Goal: Task Accomplishment & Management: Manage account settings

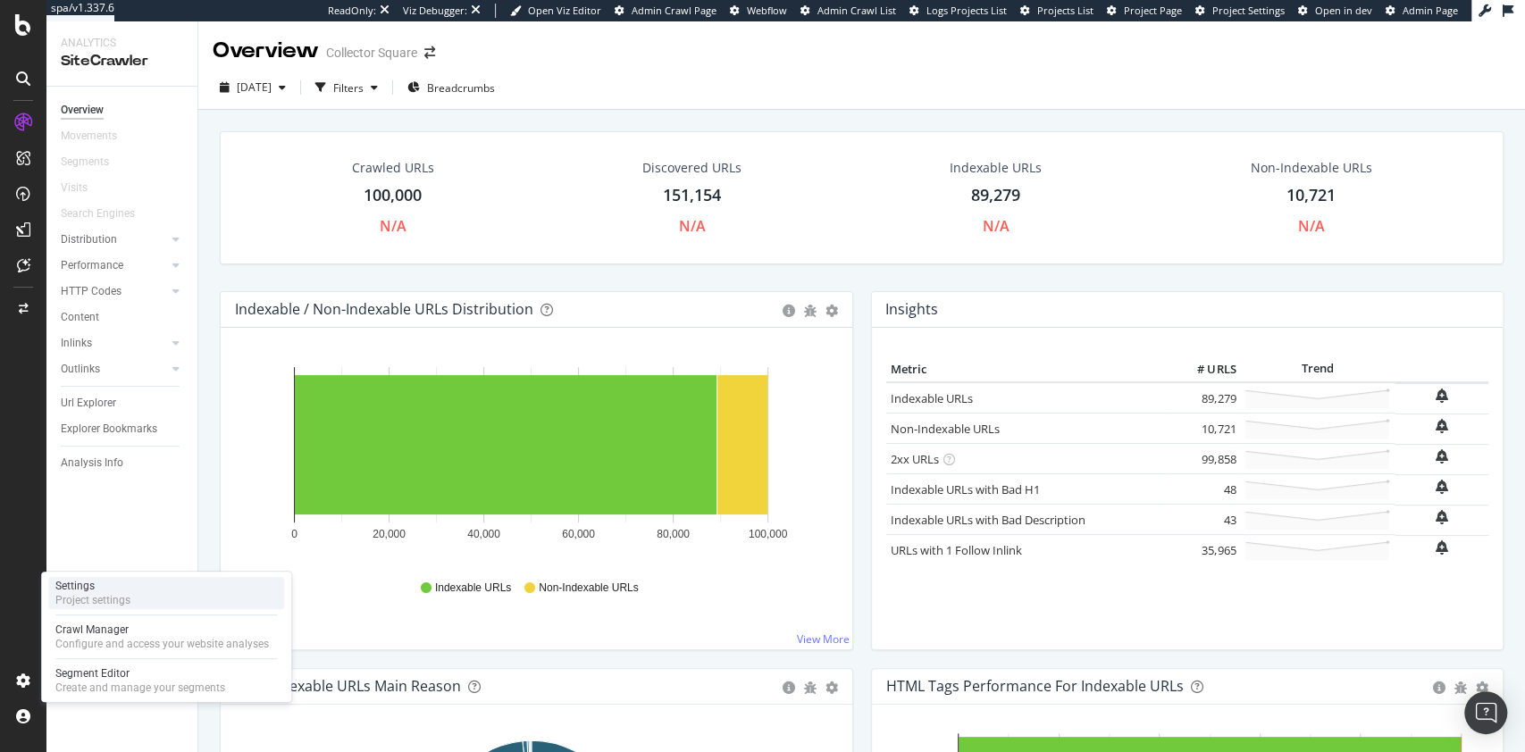
click at [130, 599] on div "Project settings" at bounding box center [92, 600] width 75 height 14
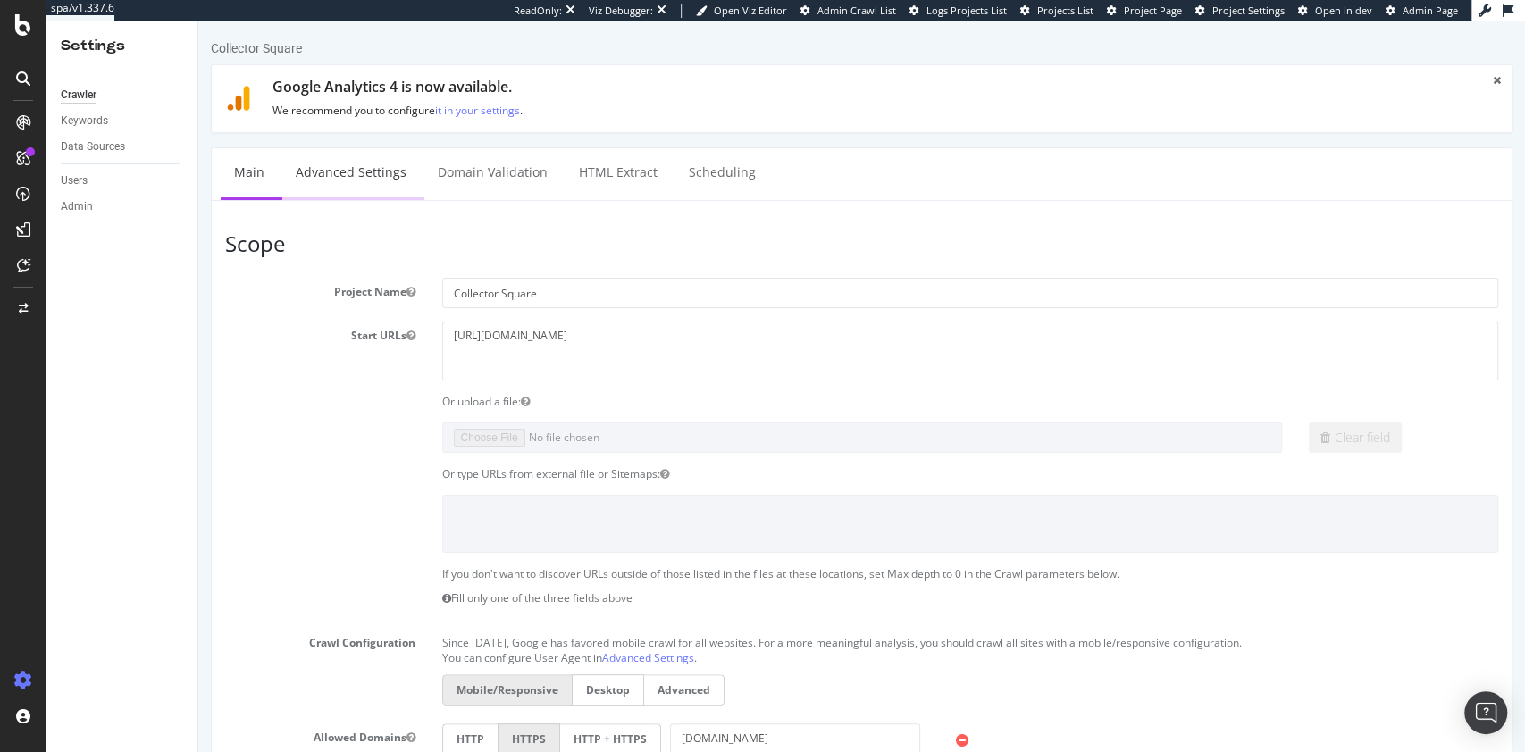
click at [336, 168] on link "Advanced Settings" at bounding box center [351, 172] width 138 height 49
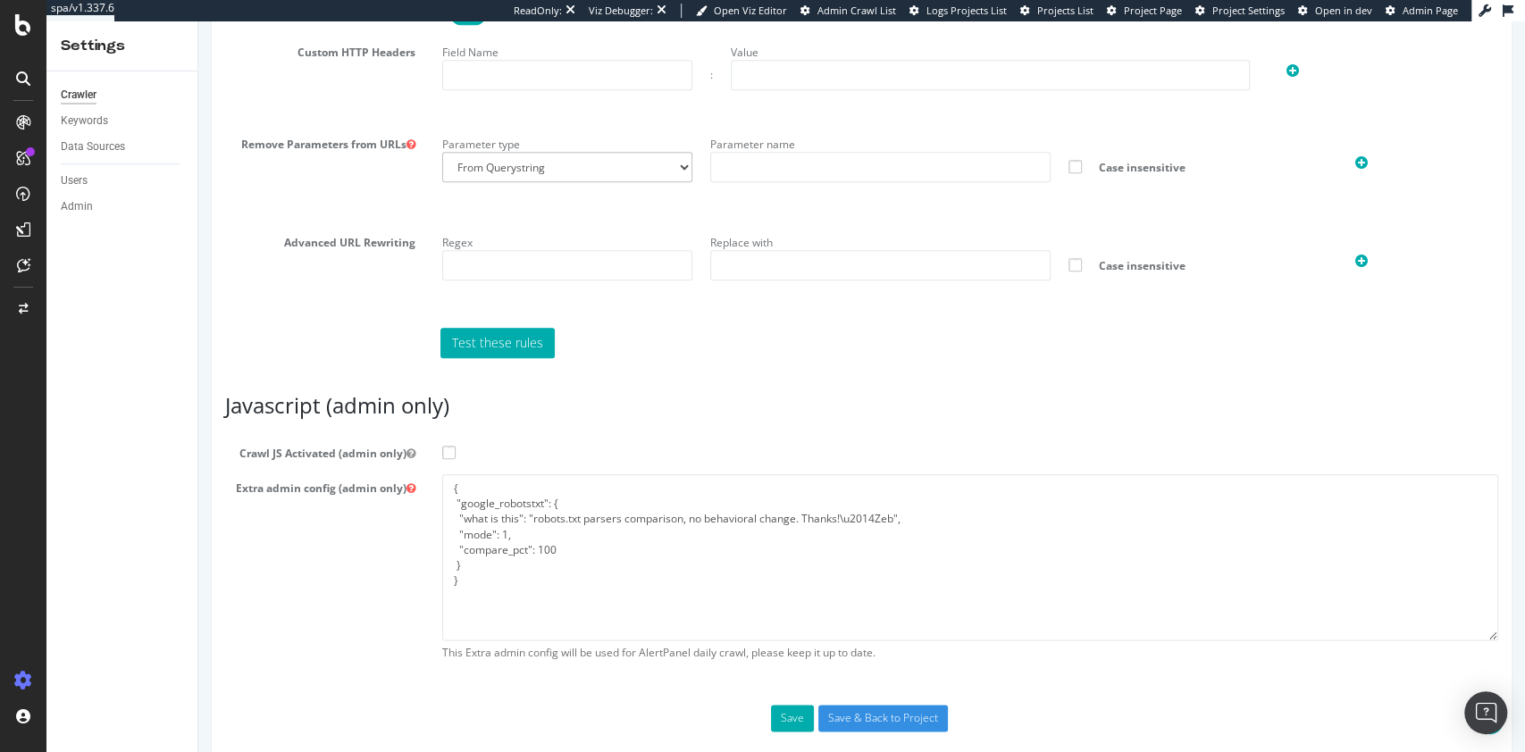
scroll to position [1281, 0]
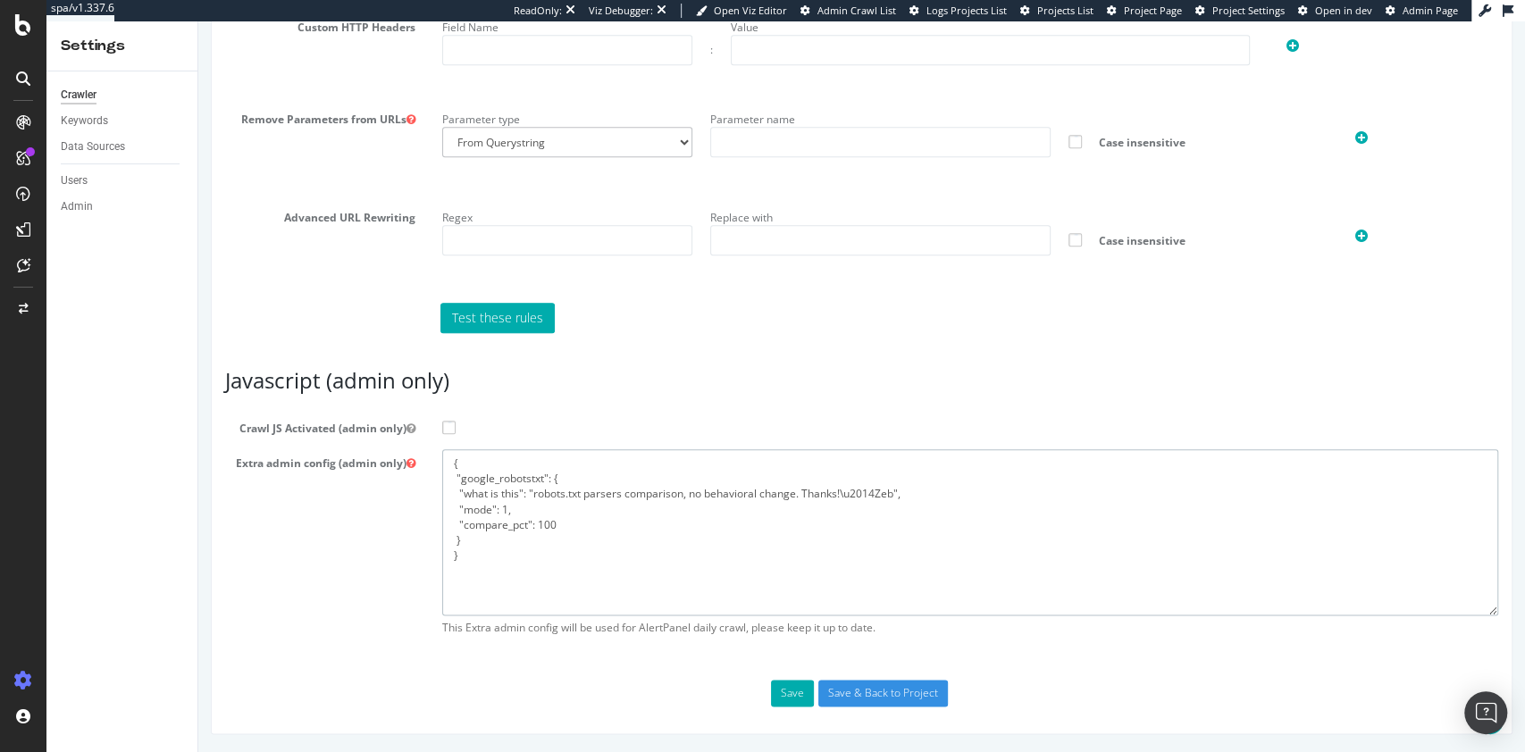
click at [715, 518] on textarea "{ "google_robotstxt": { "what is this": "robots.txt parsers comparison, no beha…" at bounding box center [970, 531] width 1057 height 165
paste textarea ""flags": [ "cube" ], "beta": { "pap_mini_rules": [ "+* #everything else" ] }, "…"
type textarea "{ "flags": [ "cube" ], "beta": { "pap_mini_rules": [ "+* #everything else" ] },…"
click at [451, 445] on section "Crawl JS Activated (admin only) Extra admin config (admin only) { "google_robot…" at bounding box center [861, 530] width 1273 height 230
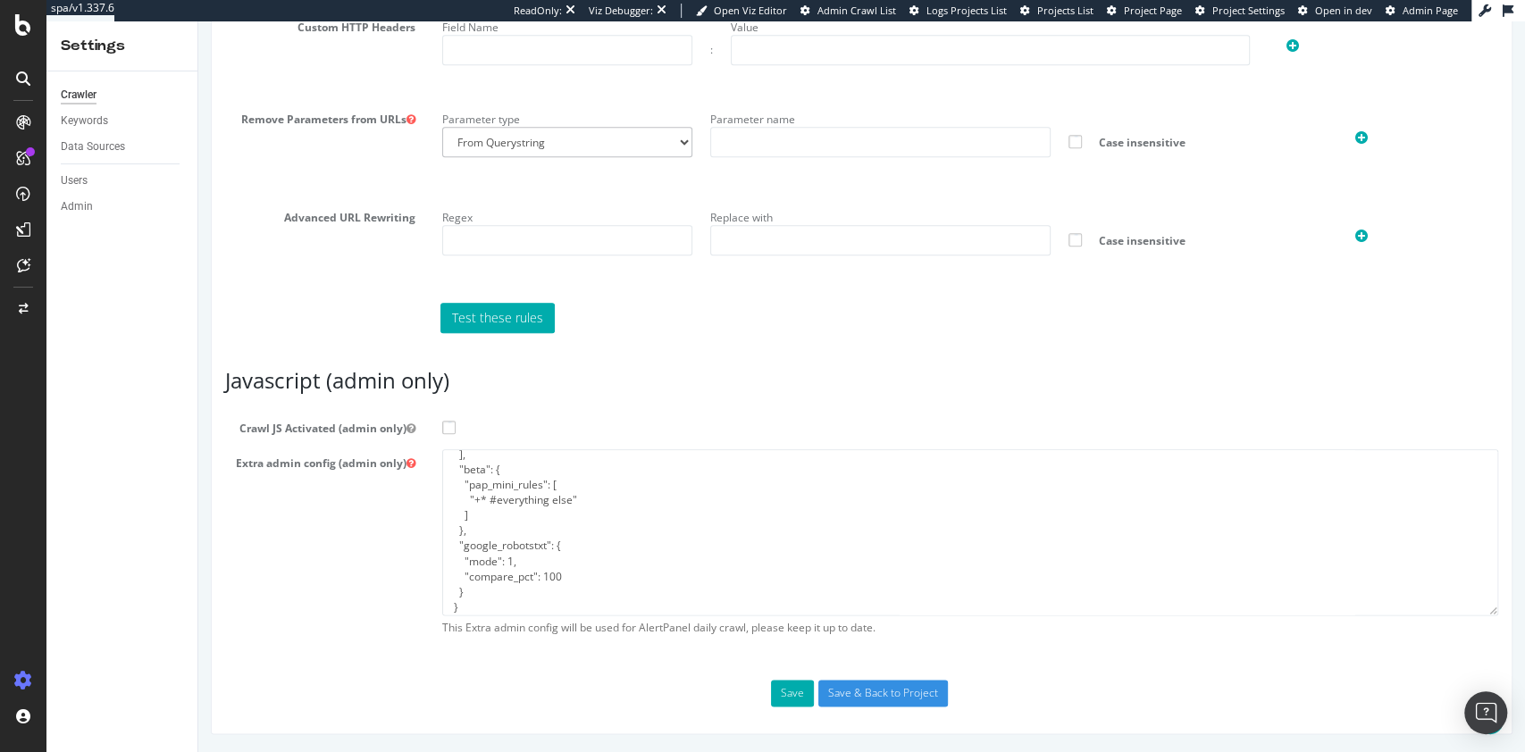
click at [448, 431] on span at bounding box center [448, 427] width 13 height 13
click at [198, 21] on input "Crawl JS Activated (admin only)" at bounding box center [198, 21] width 0 height 0
click at [886, 683] on input "Save & Back to Project" at bounding box center [884, 693] width 130 height 27
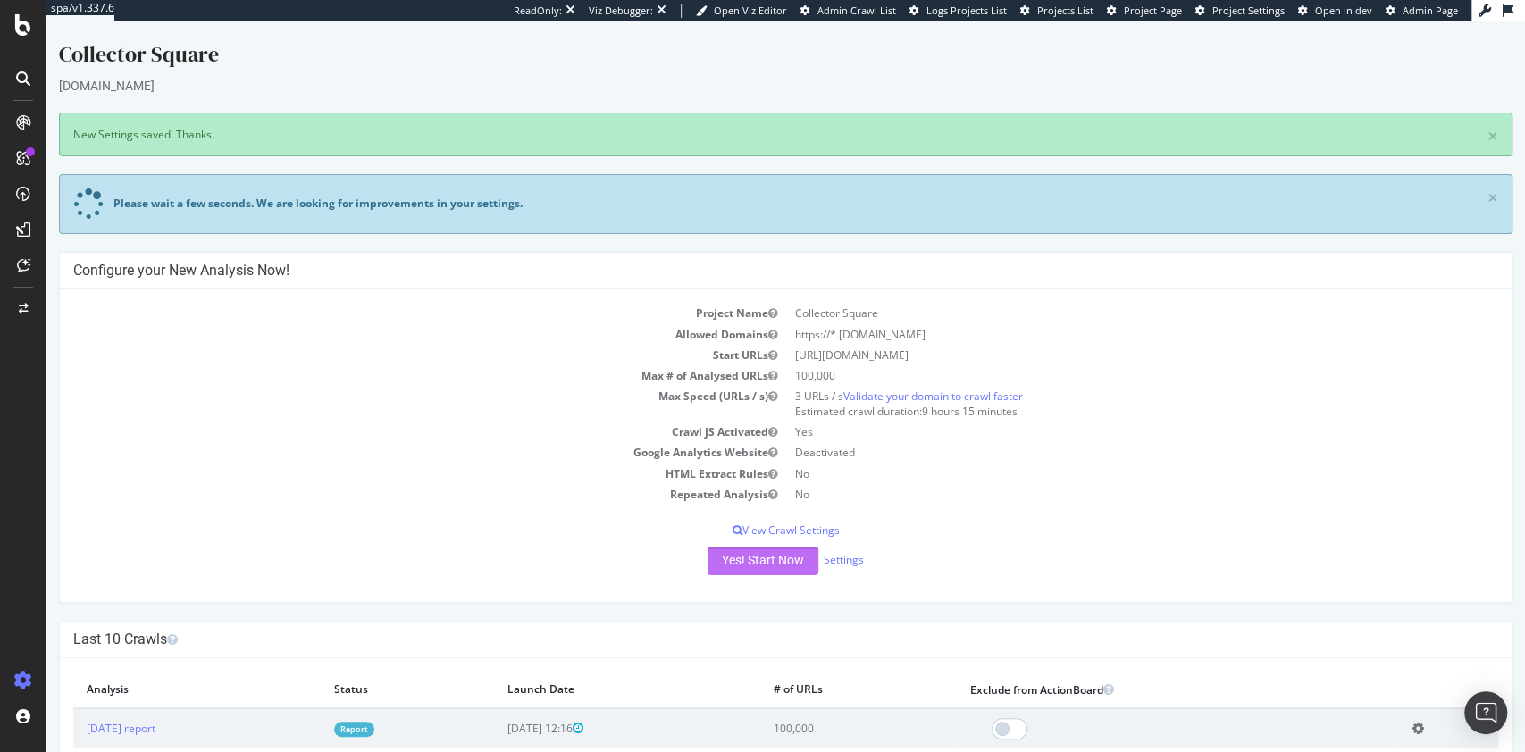
click at [732, 558] on button "Yes! Start Now" at bounding box center [763, 561] width 111 height 29
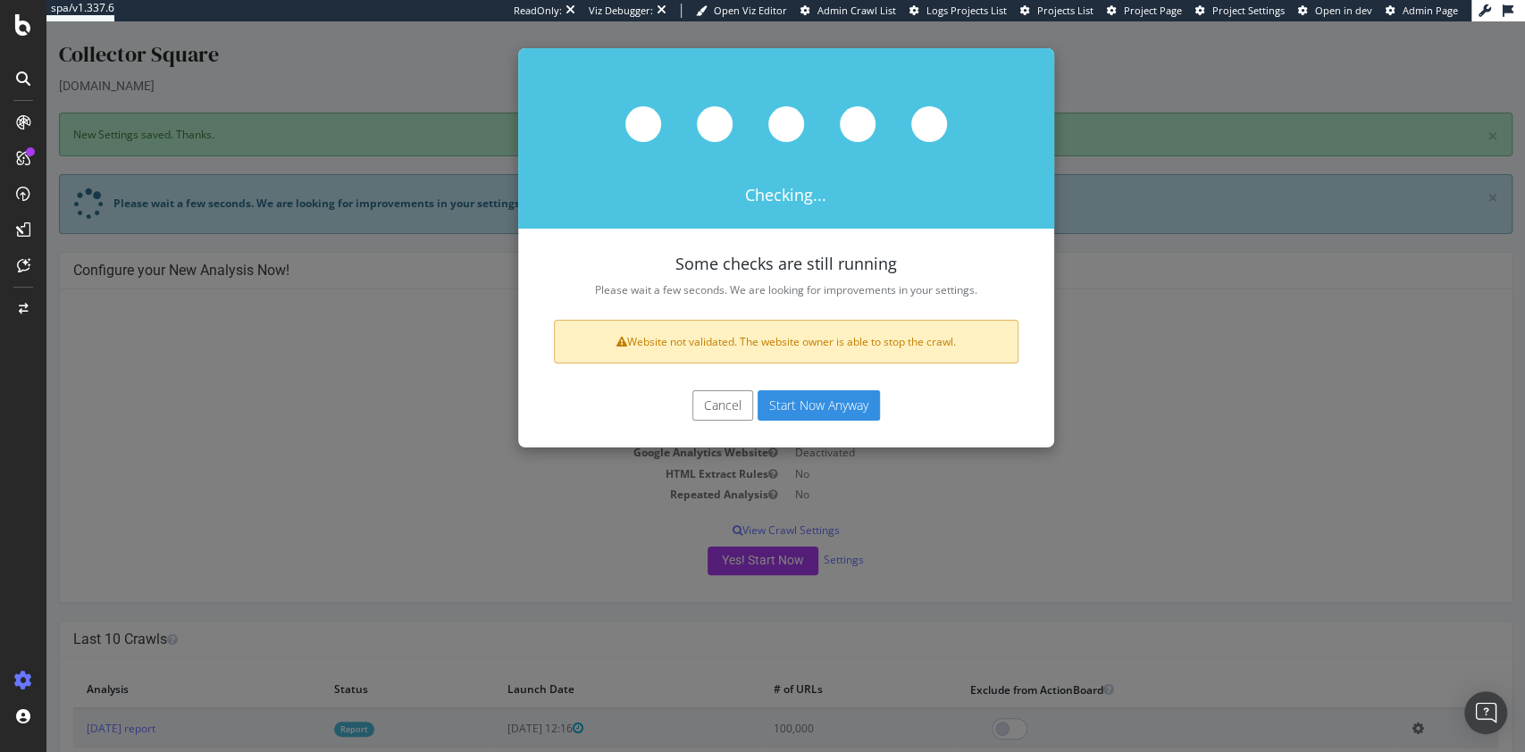
click at [814, 403] on button "Start Now Anyway" at bounding box center [819, 406] width 122 height 30
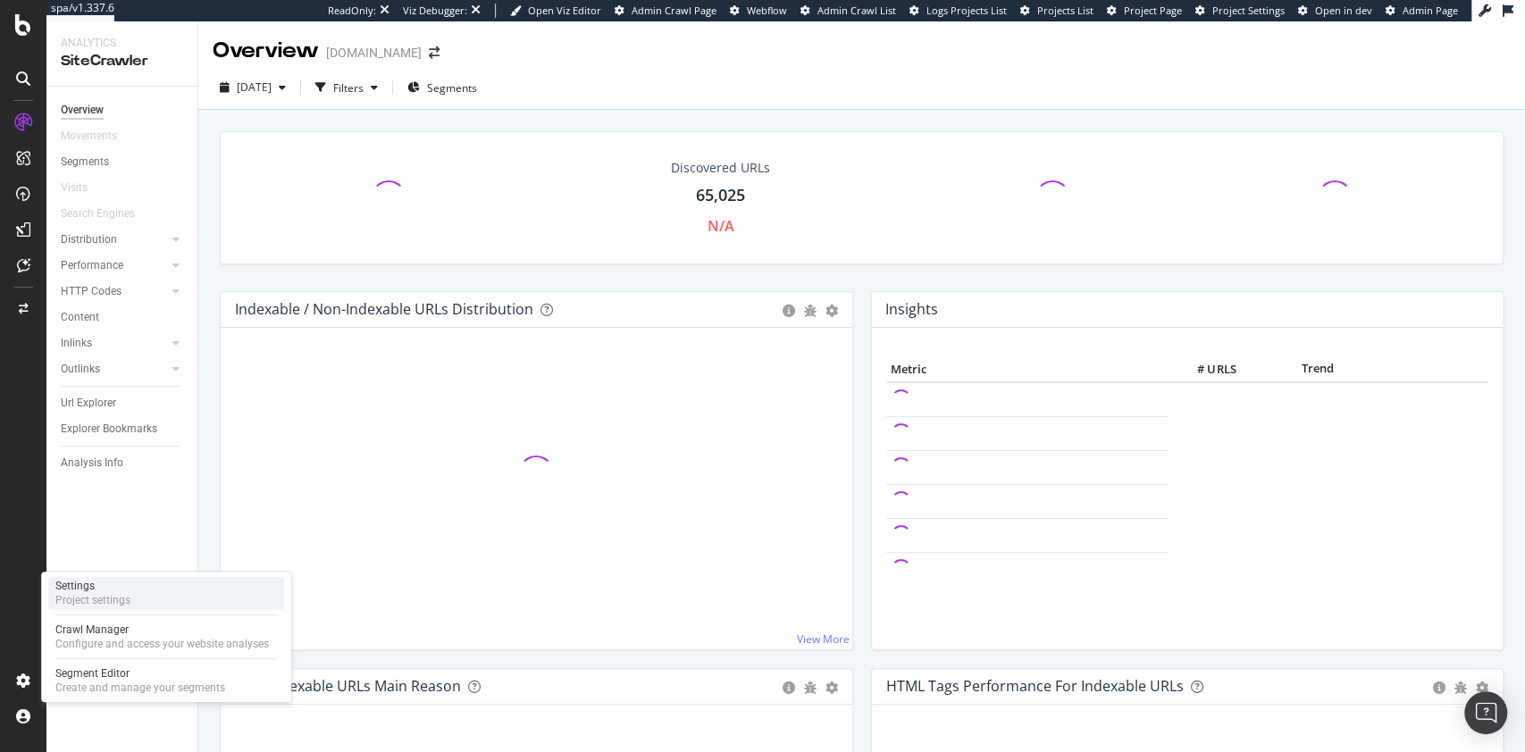
click at [159, 599] on div "Settings Project settings" at bounding box center [166, 593] width 236 height 32
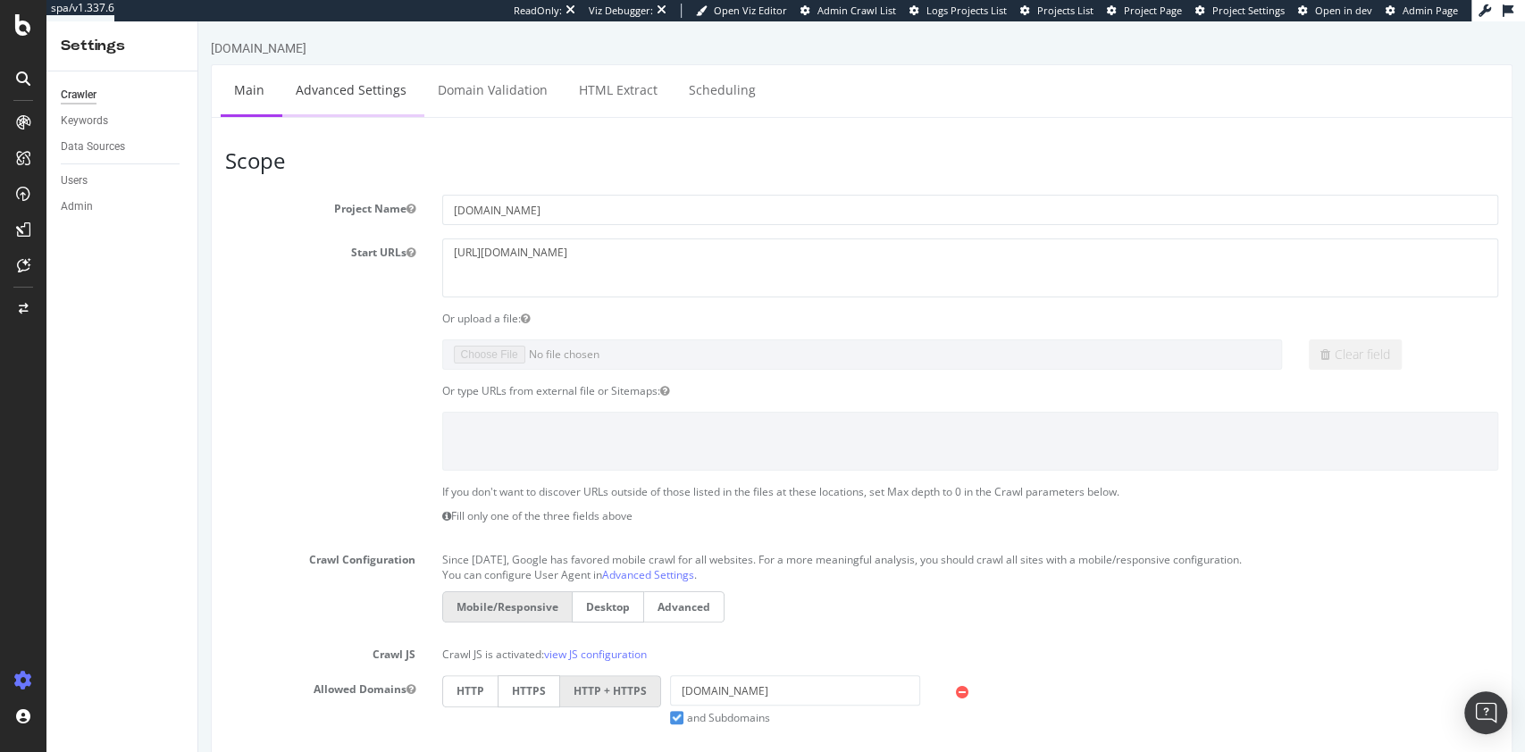
click at [370, 98] on link "Advanced Settings" at bounding box center [351, 89] width 138 height 49
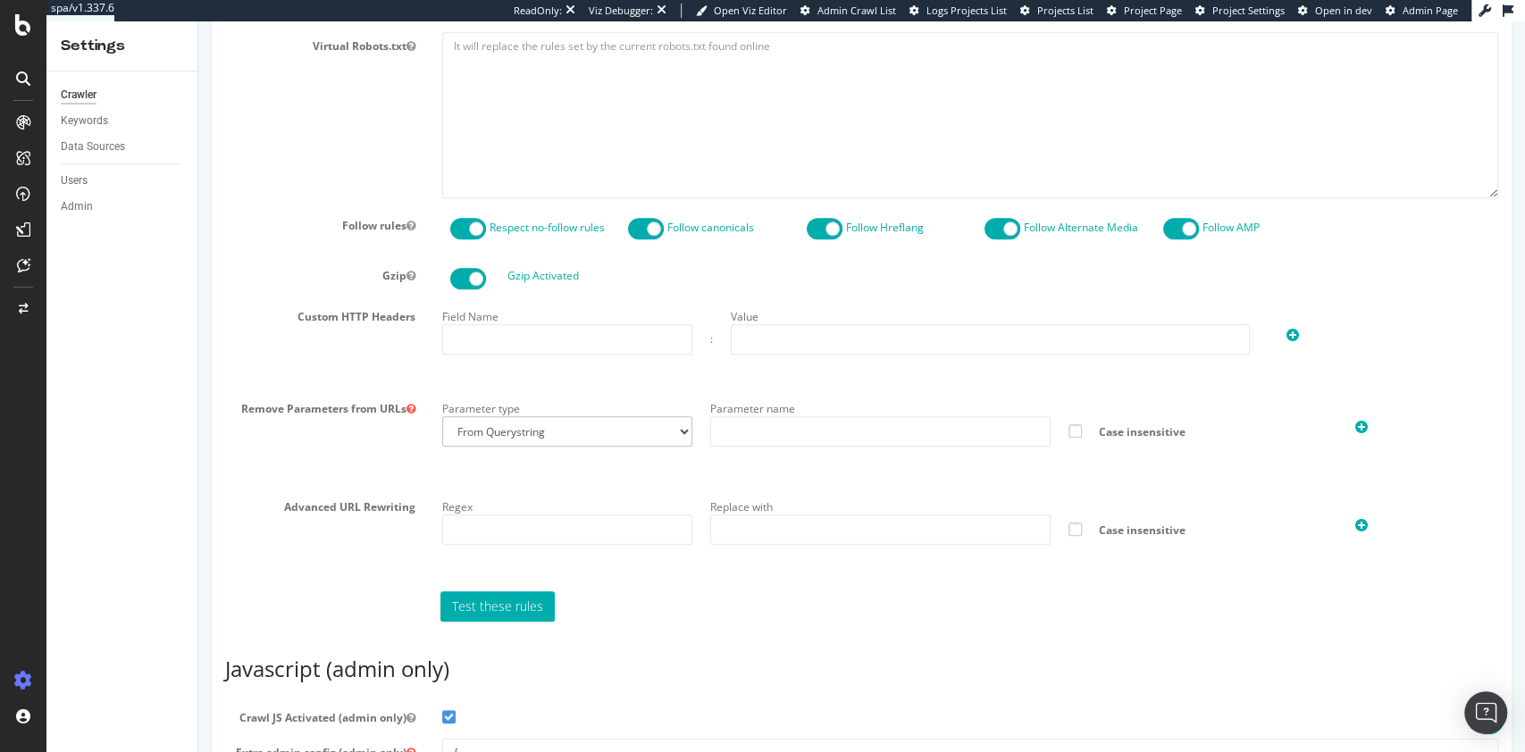
scroll to position [1253, 0]
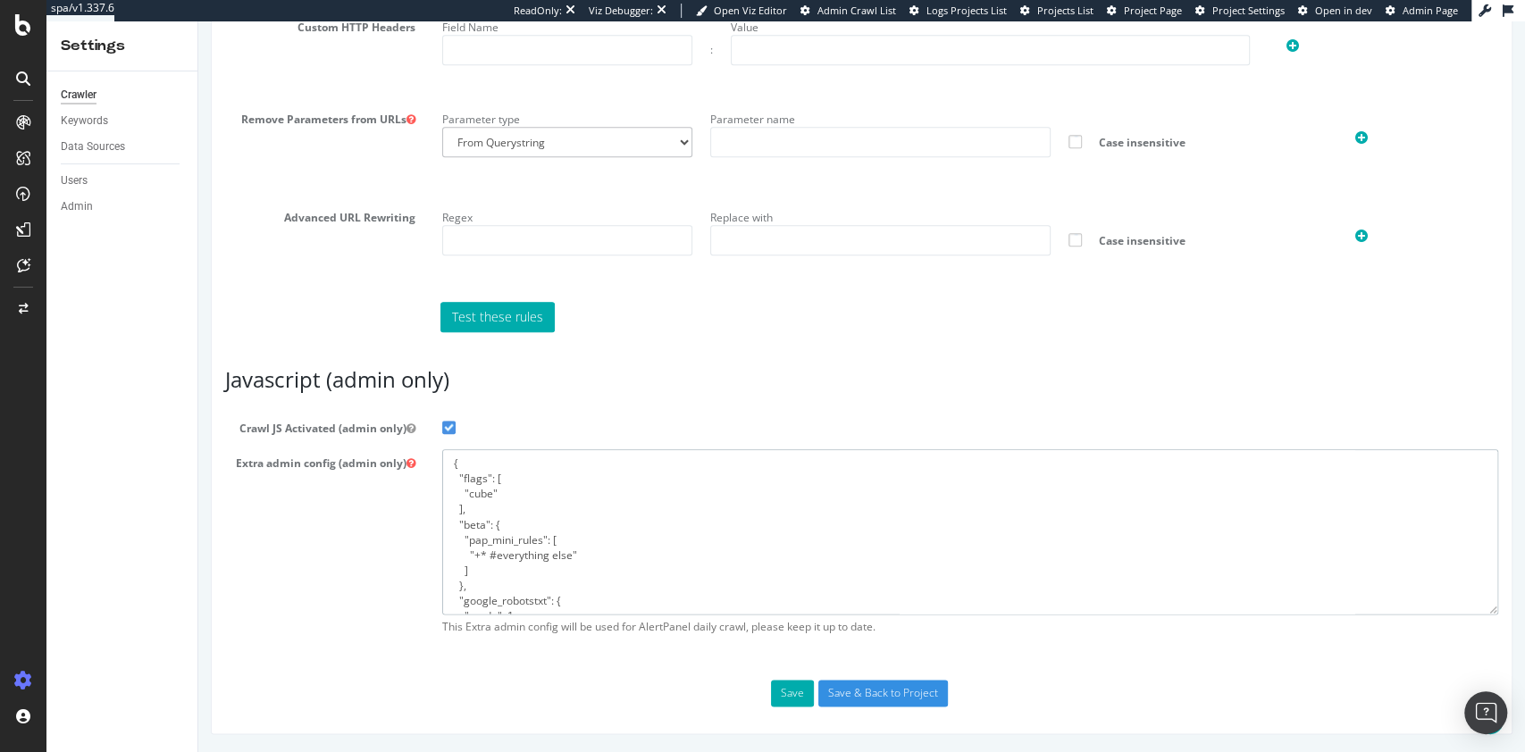
click at [629, 525] on textarea "{ "flags": [ "cube" ], "beta": { "pap_mini_rules": [ "+* #everything else" ] },…" at bounding box center [970, 531] width 1057 height 165
